Goal: Transaction & Acquisition: Purchase product/service

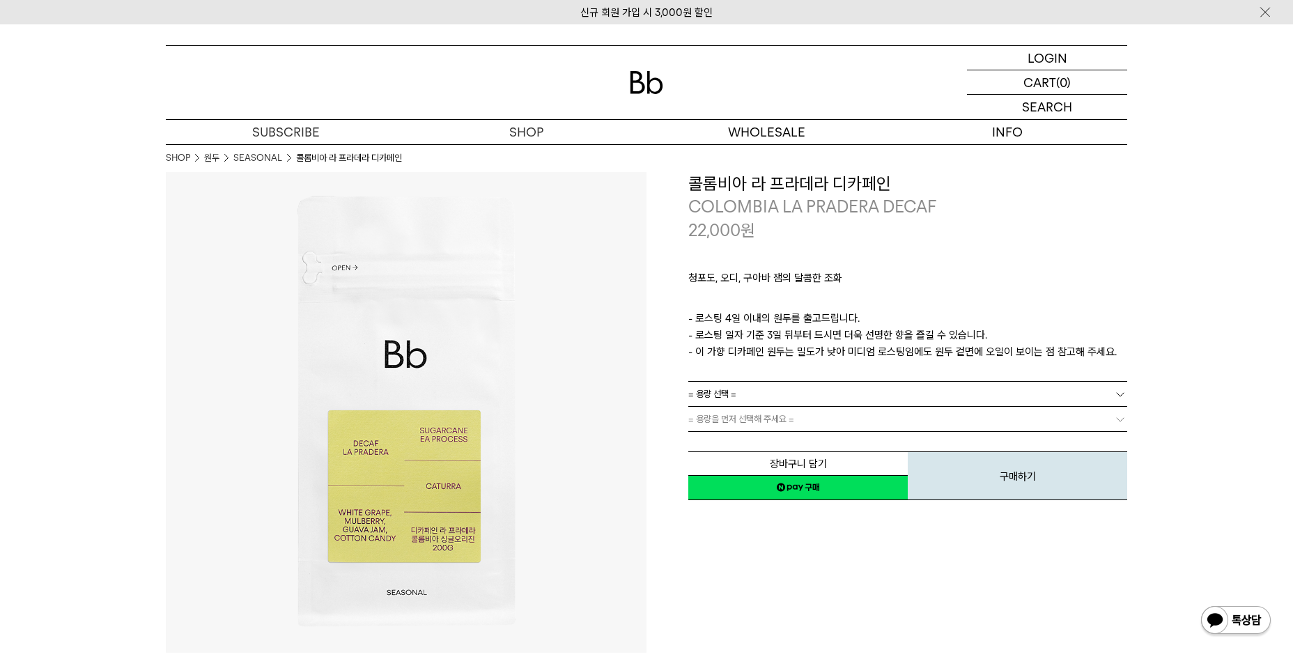
drag, startPoint x: 935, startPoint y: 334, endPoint x: 960, endPoint y: 219, distance: 116.9
click at [548, 134] on p "숍" at bounding box center [526, 132] width 240 height 24
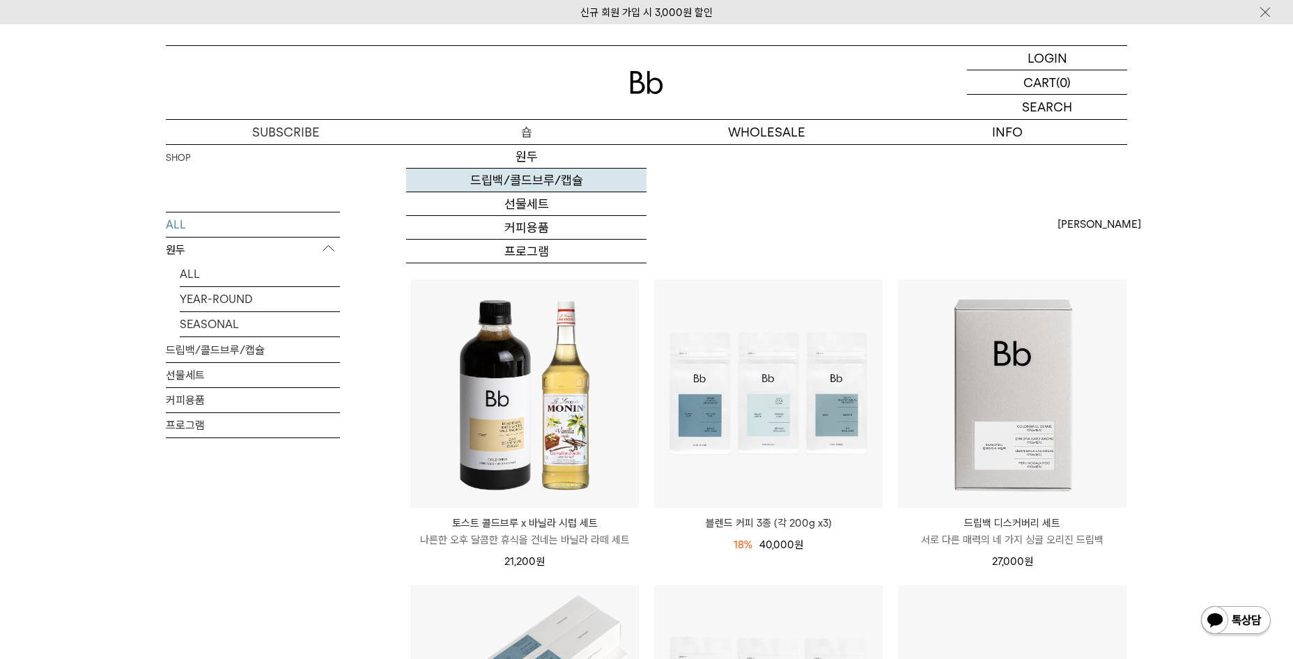
click at [511, 178] on link "드립백/콜드브루/캡슐" at bounding box center [526, 181] width 240 height 24
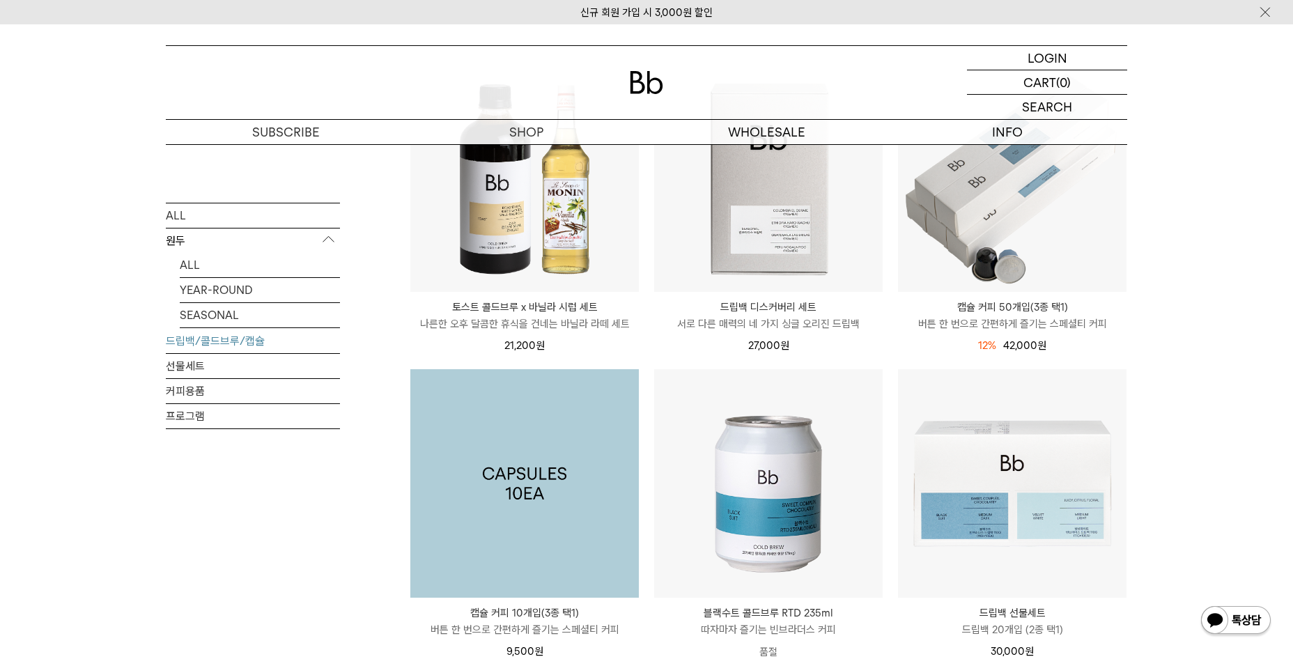
scroll to position [209, 0]
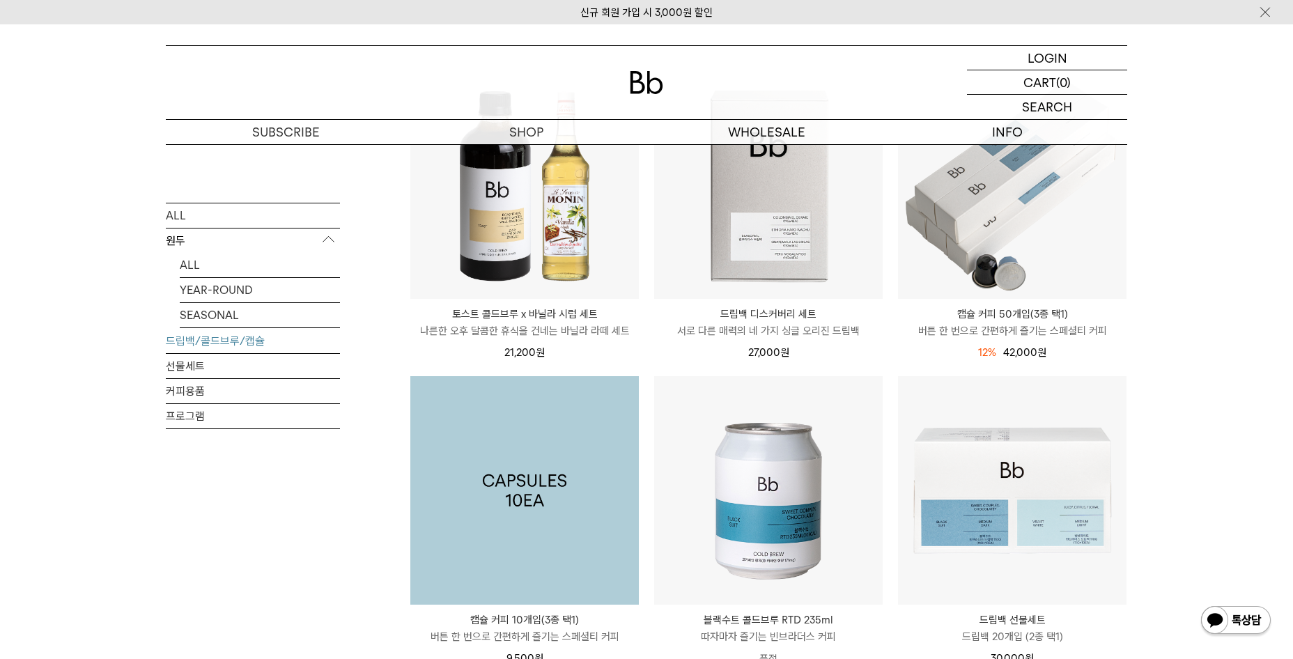
click at [460, 499] on img at bounding box center [524, 490] width 228 height 228
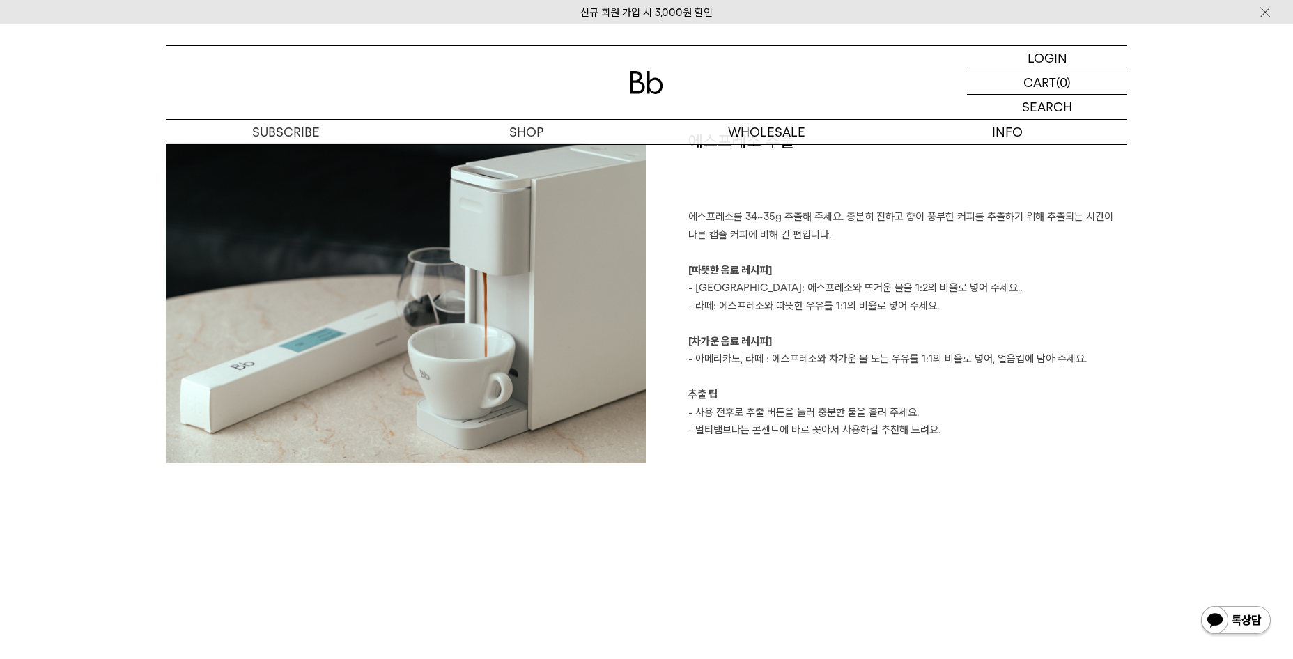
scroll to position [1532, 0]
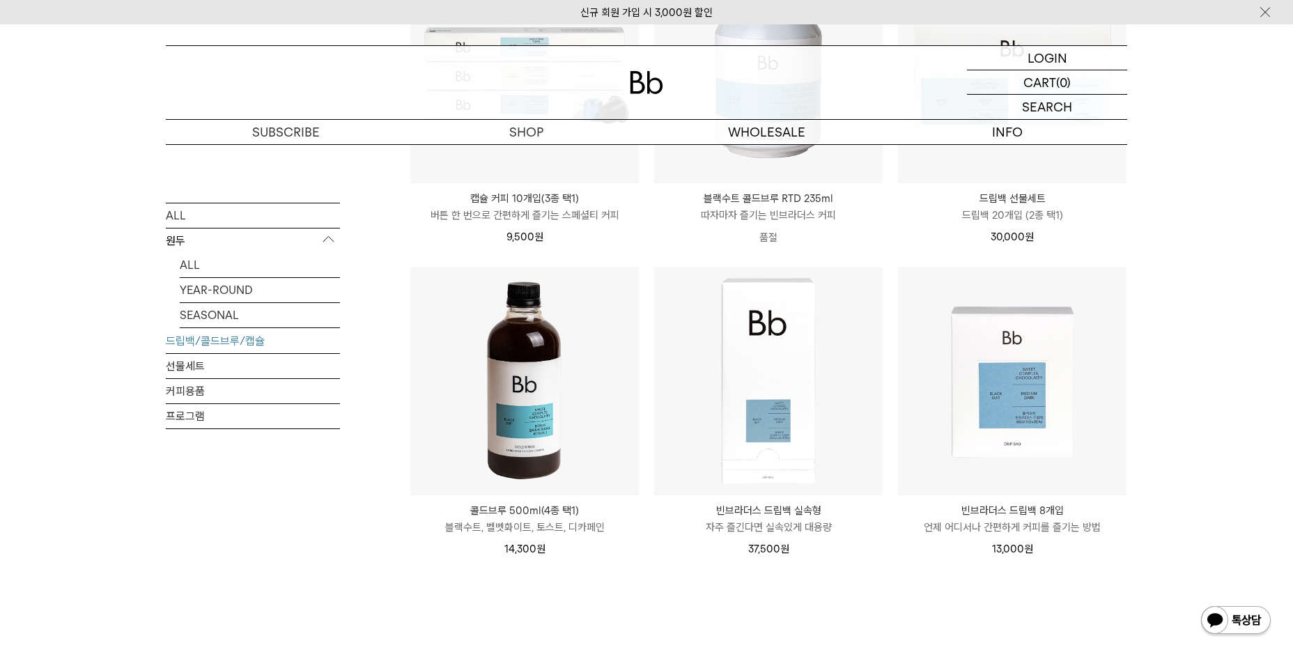
scroll to position [627, 0]
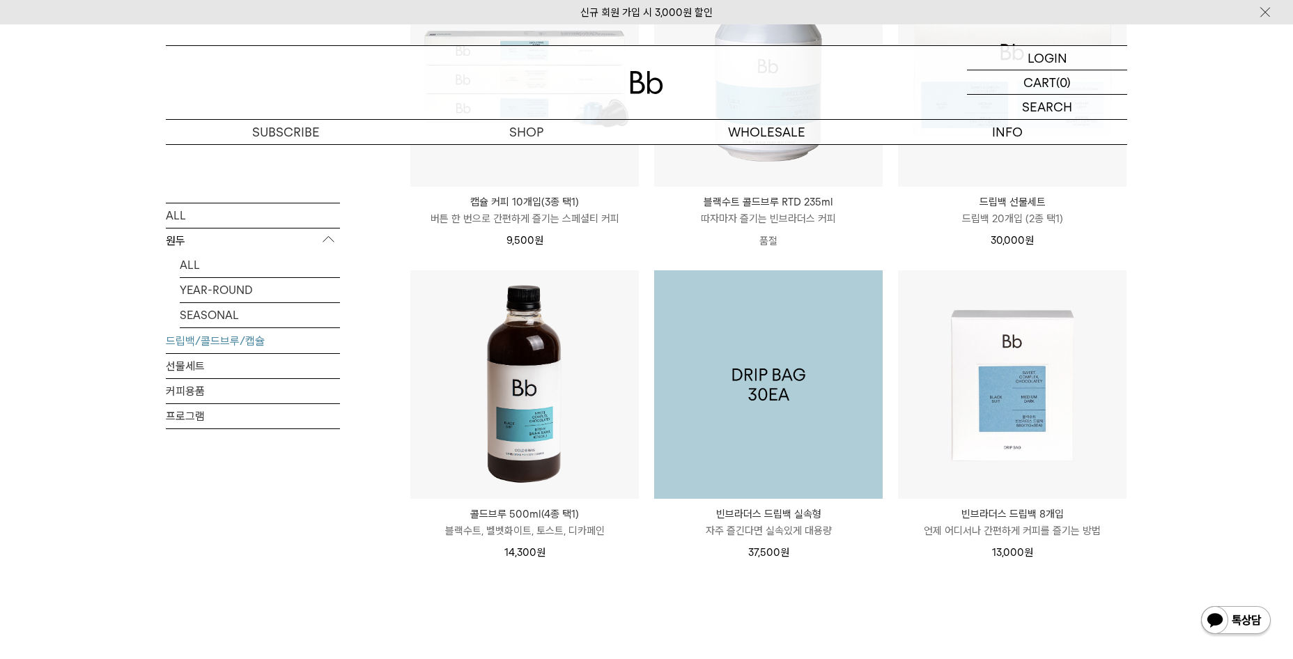
click at [788, 347] on img at bounding box center [768, 384] width 228 height 228
